Goal: Task Accomplishment & Management: Manage account settings

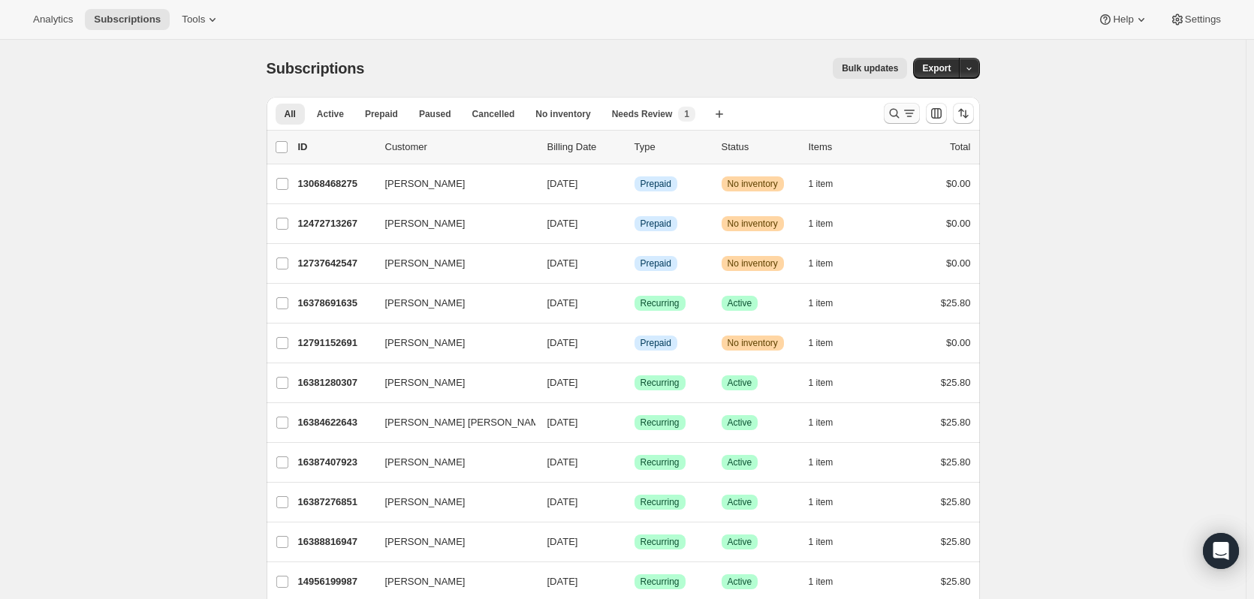
click at [900, 107] on icon "Search and filter results" at bounding box center [894, 113] width 15 height 15
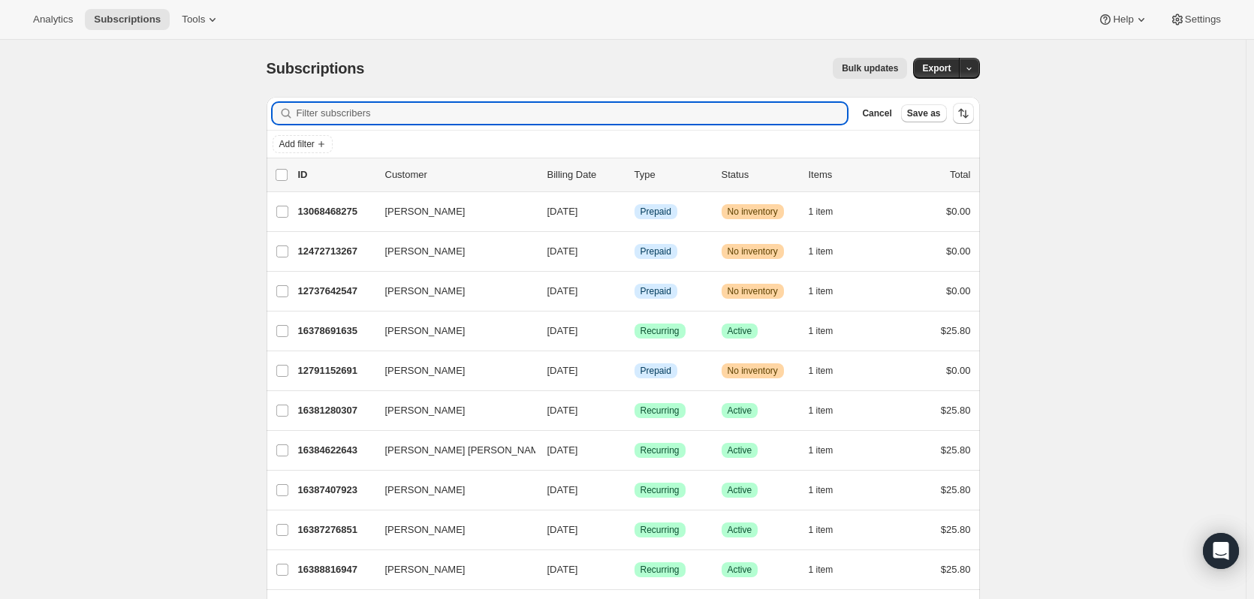
paste input "[PERSON_NAME][EMAIL_ADDRESS][PERSON_NAME][DOMAIN_NAME]"
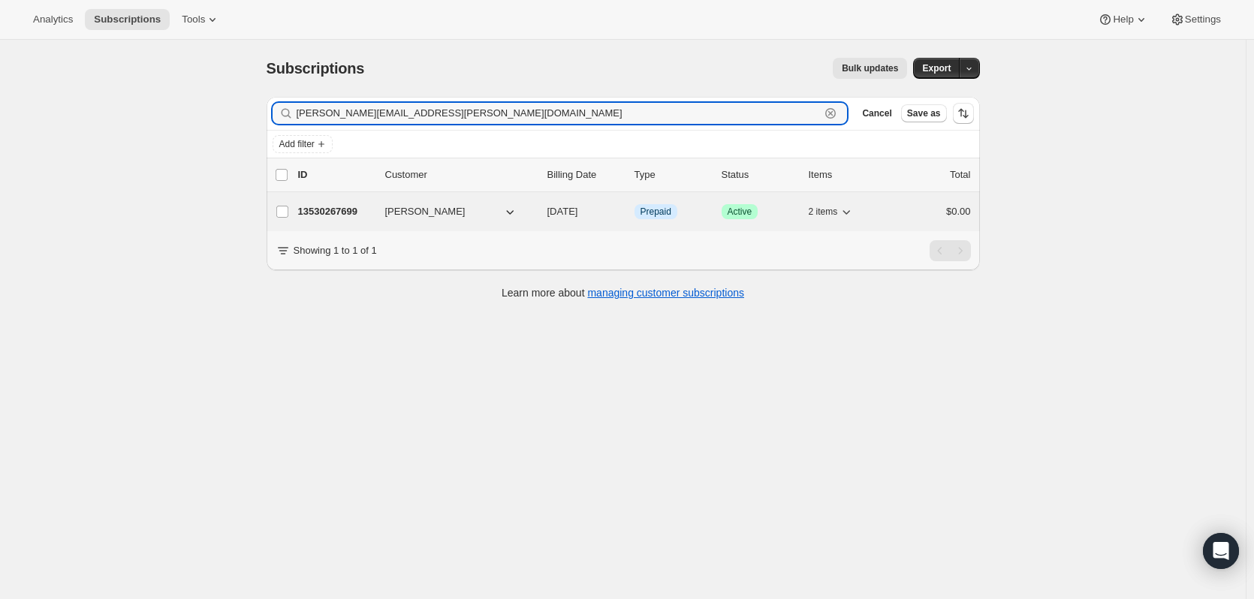
type input "[PERSON_NAME][EMAIL_ADDRESS][PERSON_NAME][DOMAIN_NAME]"
click at [375, 204] on div "13530267699 [PERSON_NAME] [DATE] Info Prepaid Success Active 2 items $0.00" at bounding box center [634, 211] width 673 height 21
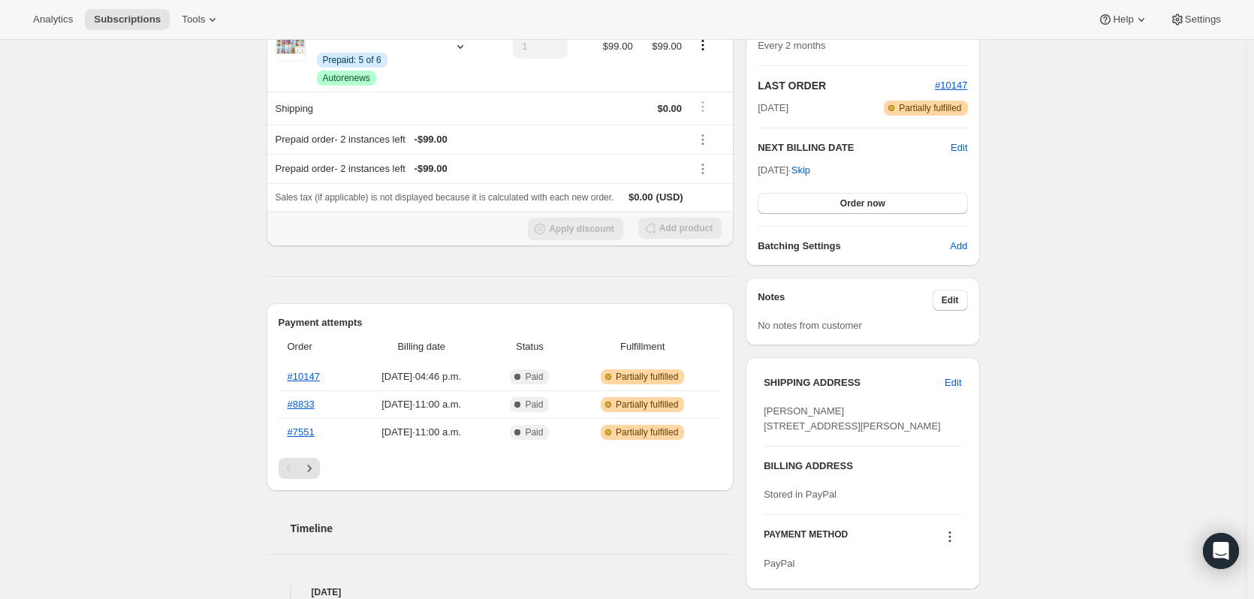
scroll to position [376, 0]
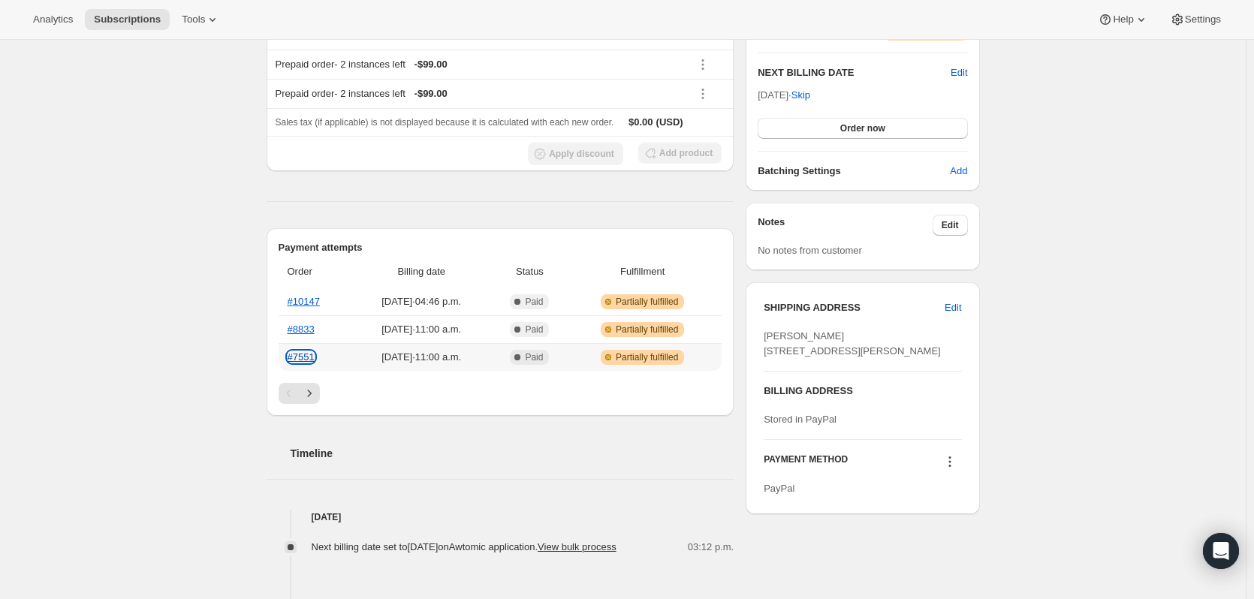
click at [311, 352] on link "#7551" at bounding box center [301, 357] width 27 height 11
click at [306, 324] on link "#8833" at bounding box center [301, 329] width 27 height 11
click at [315, 297] on link "#10147" at bounding box center [304, 301] width 32 height 11
